Goal: Task Accomplishment & Management: Use online tool/utility

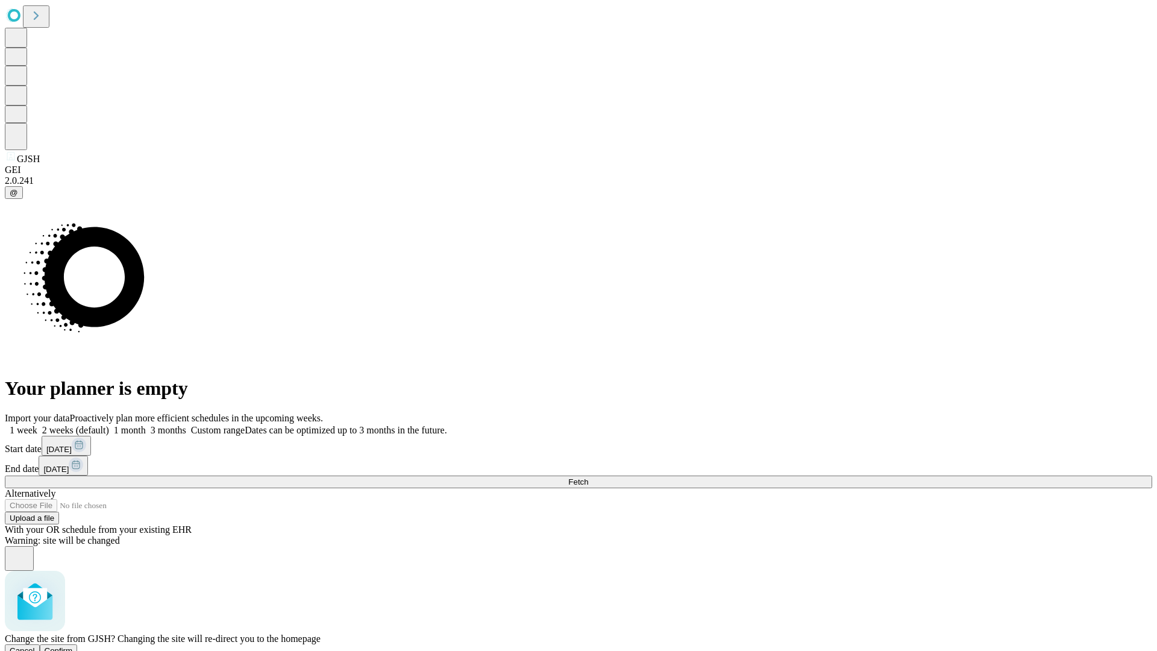
click at [73, 646] on span "Confirm" at bounding box center [59, 650] width 28 height 9
click at [109, 425] on label "2 weeks (default)" at bounding box center [73, 430] width 72 height 10
click at [588, 477] on span "Fetch" at bounding box center [578, 481] width 20 height 9
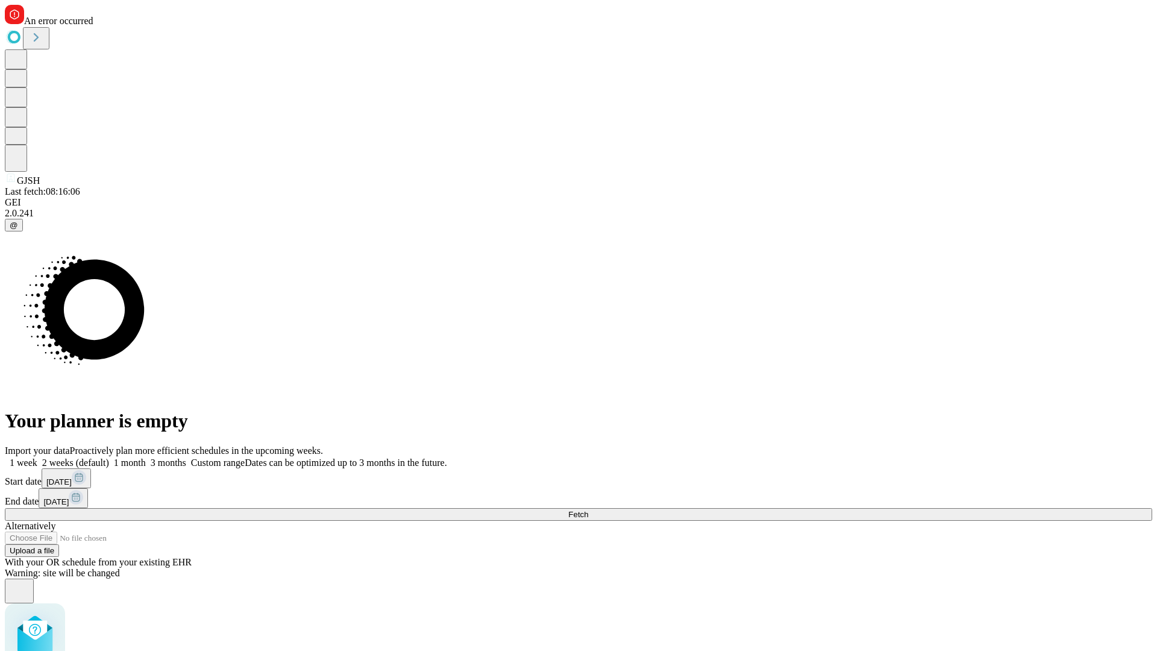
click at [109, 457] on label "2 weeks (default)" at bounding box center [73, 462] width 72 height 10
click at [588, 510] on span "Fetch" at bounding box center [578, 514] width 20 height 9
click at [109, 457] on label "2 weeks (default)" at bounding box center [73, 462] width 72 height 10
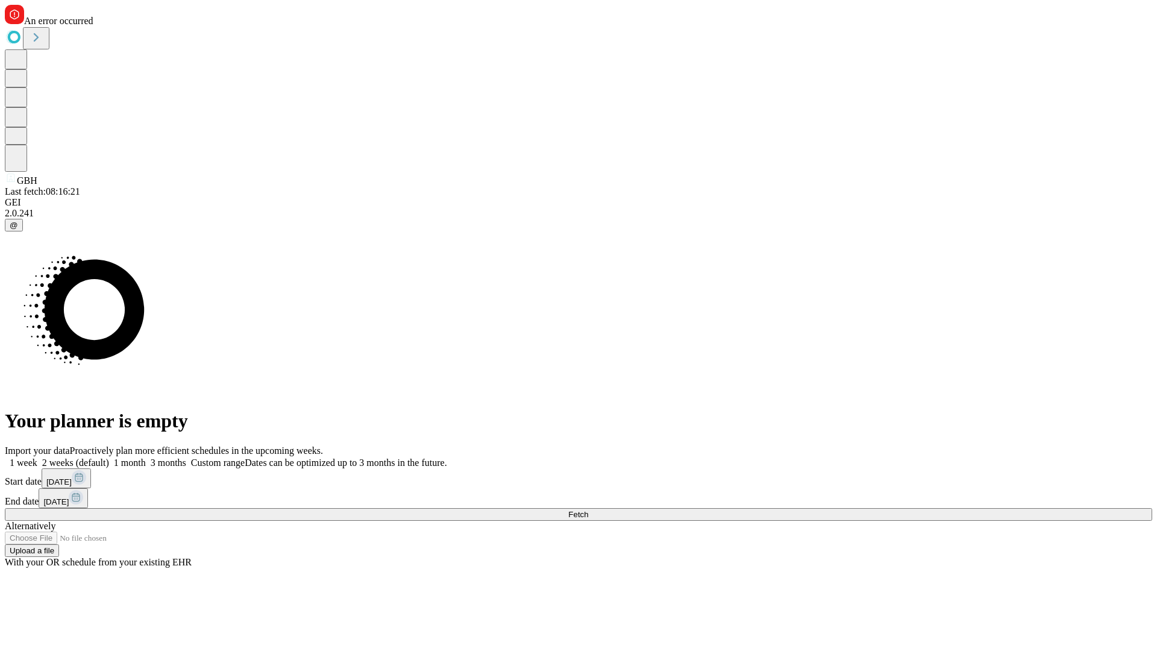
click at [588, 510] on span "Fetch" at bounding box center [578, 514] width 20 height 9
click at [109, 457] on label "2 weeks (default)" at bounding box center [73, 462] width 72 height 10
click at [588, 510] on span "Fetch" at bounding box center [578, 514] width 20 height 9
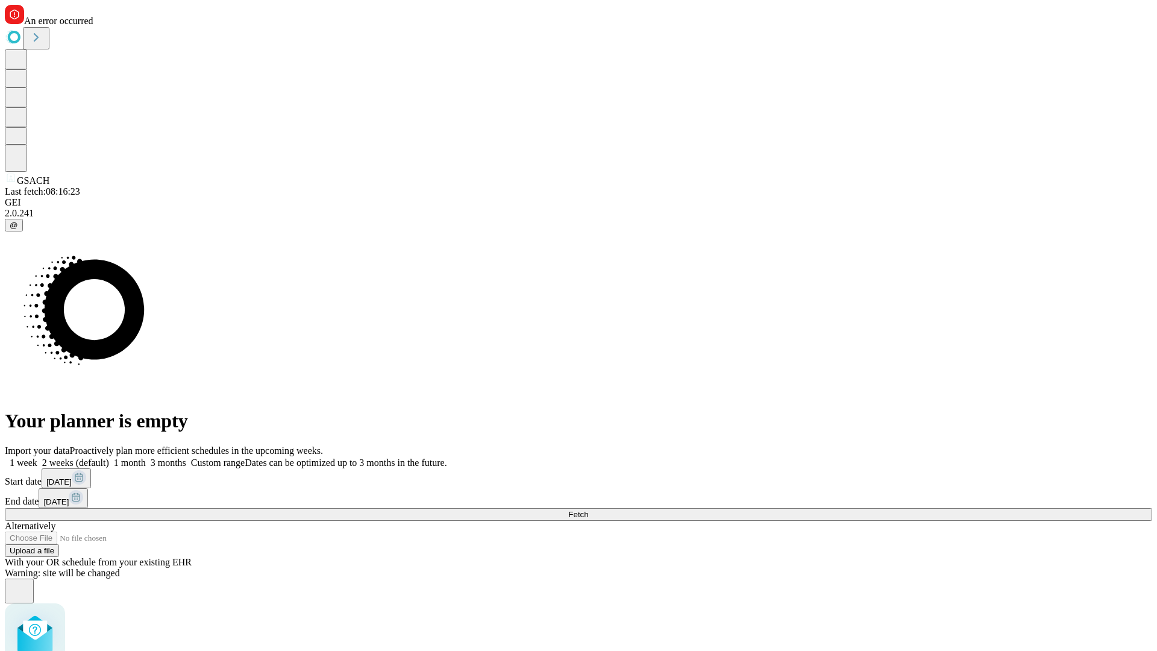
click at [109, 457] on label "2 weeks (default)" at bounding box center [73, 462] width 72 height 10
click at [588, 510] on span "Fetch" at bounding box center [578, 514] width 20 height 9
click at [109, 457] on label "2 weeks (default)" at bounding box center [73, 462] width 72 height 10
click at [588, 510] on span "Fetch" at bounding box center [578, 514] width 20 height 9
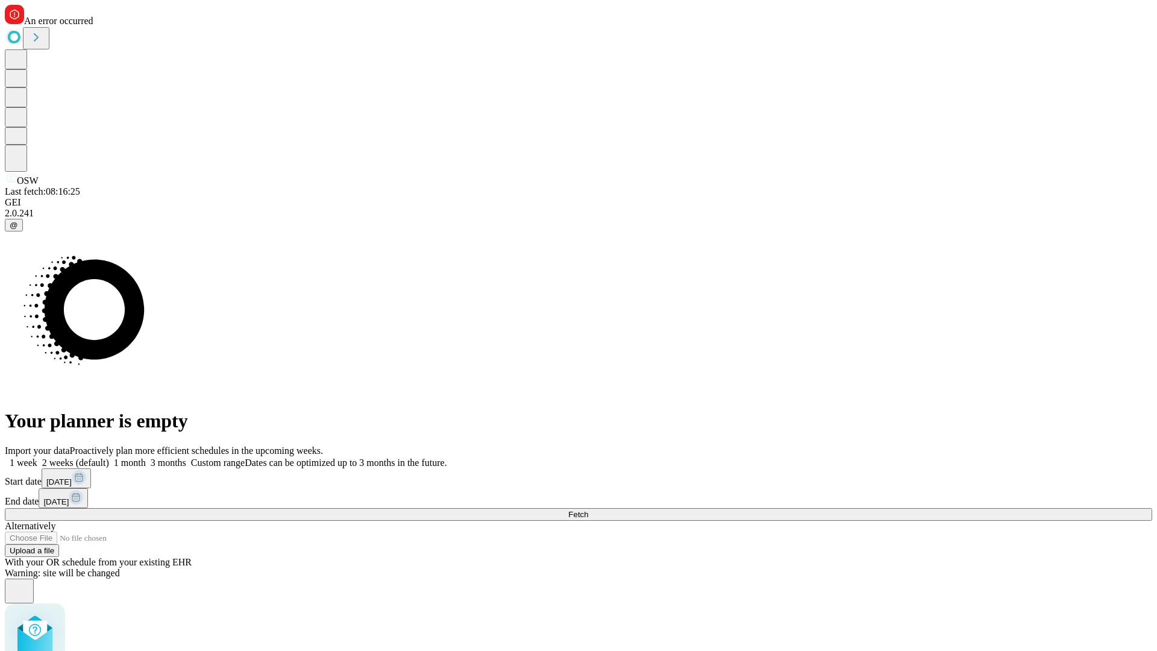
click at [109, 457] on label "2 weeks (default)" at bounding box center [73, 462] width 72 height 10
click at [588, 510] on span "Fetch" at bounding box center [578, 514] width 20 height 9
click at [109, 457] on label "2 weeks (default)" at bounding box center [73, 462] width 72 height 10
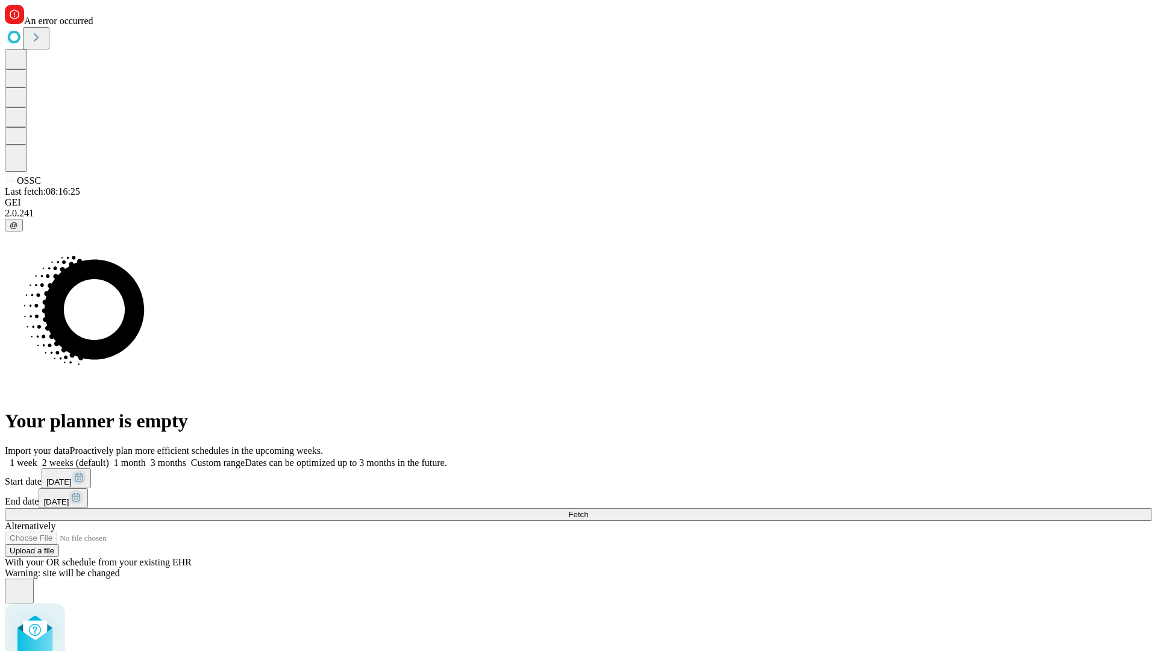
click at [588, 510] on span "Fetch" at bounding box center [578, 514] width 20 height 9
click at [109, 457] on label "2 weeks (default)" at bounding box center [73, 462] width 72 height 10
click at [588, 510] on span "Fetch" at bounding box center [578, 514] width 20 height 9
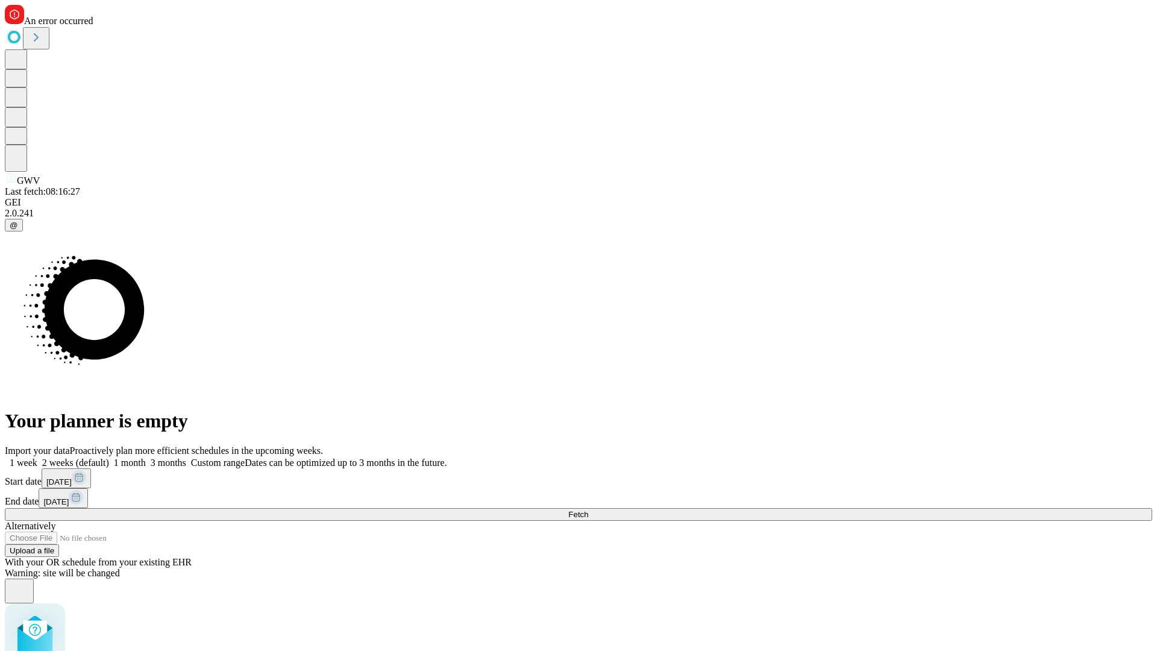
click at [109, 457] on label "2 weeks (default)" at bounding box center [73, 462] width 72 height 10
click at [588, 510] on span "Fetch" at bounding box center [578, 514] width 20 height 9
